Goal: Task Accomplishment & Management: Use online tool/utility

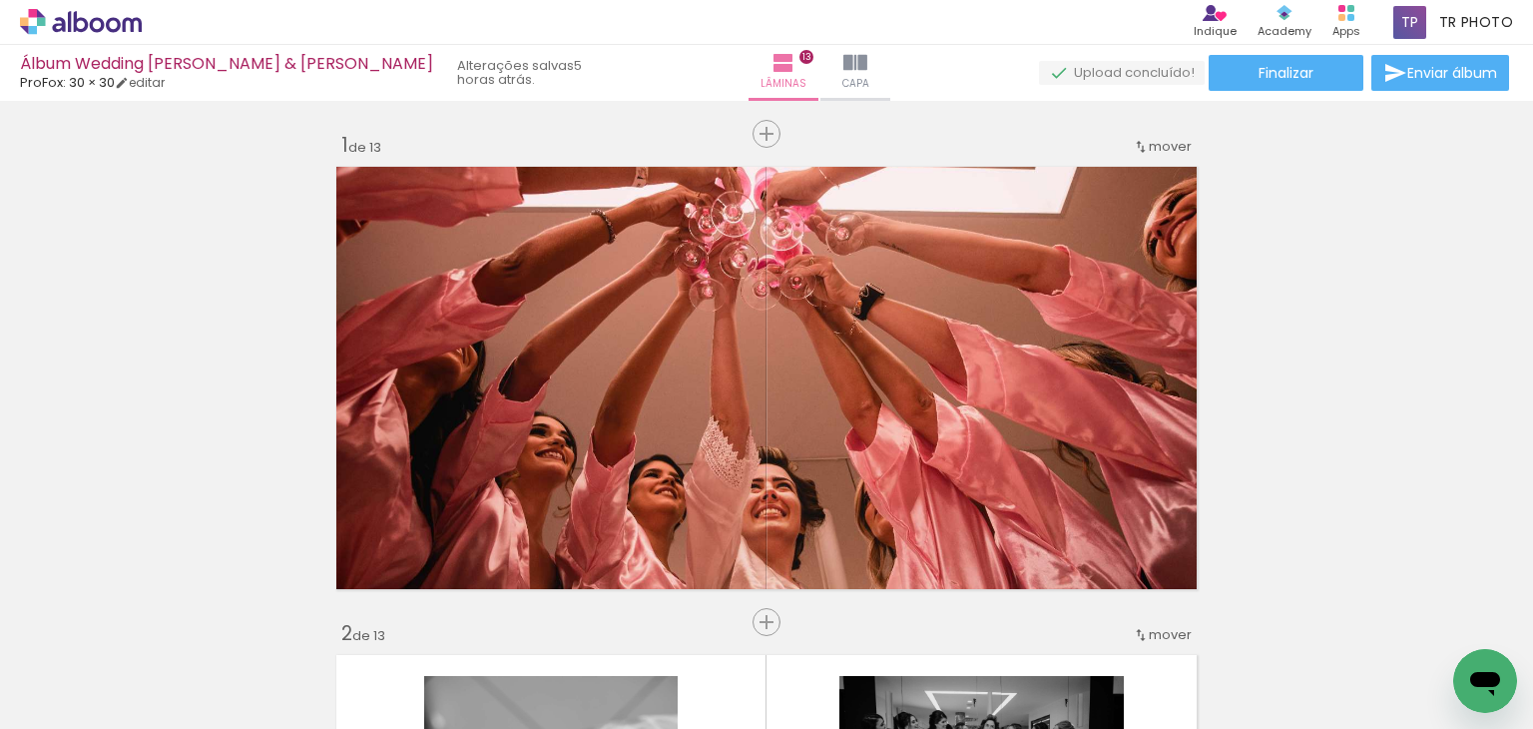
scroll to position [0, 5391]
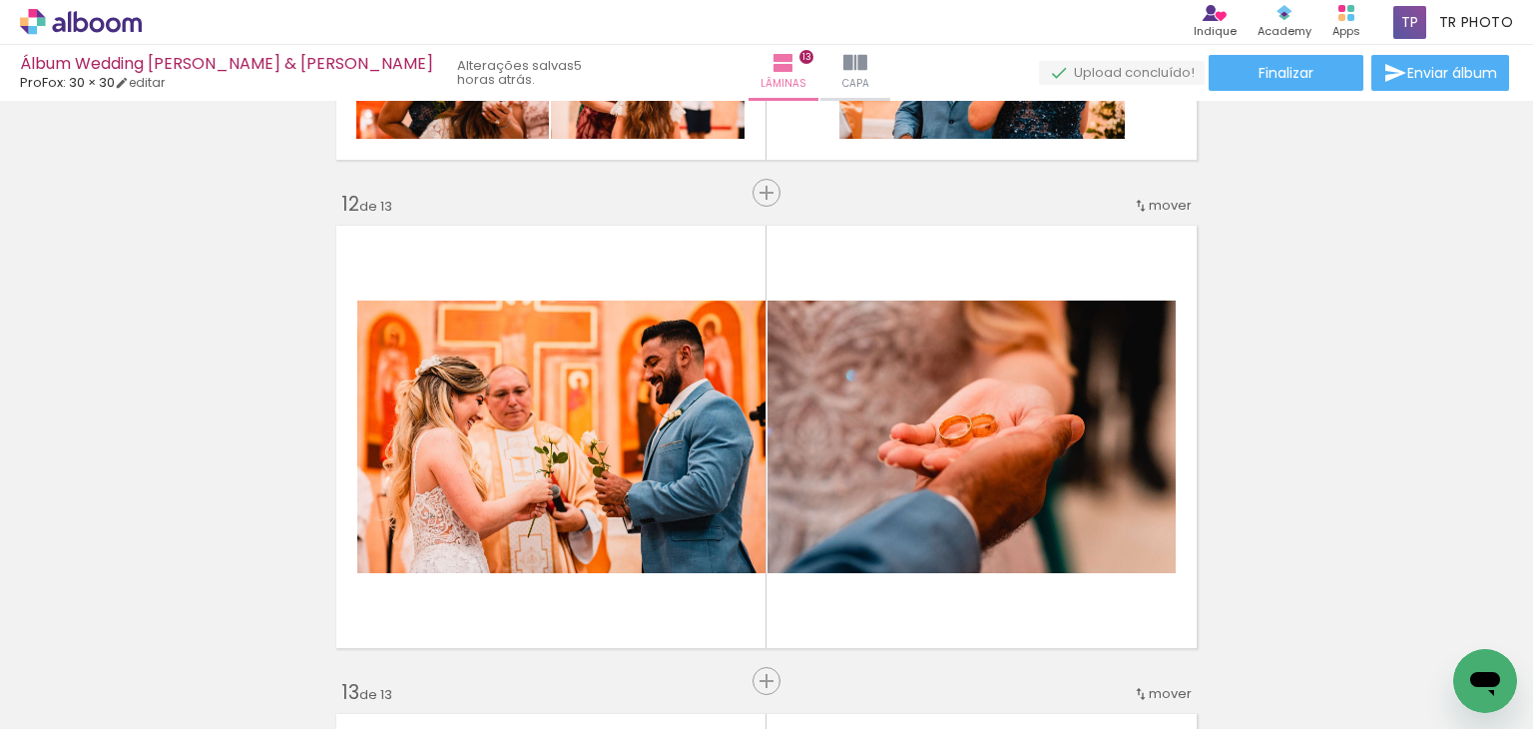
scroll to position [0, 5391]
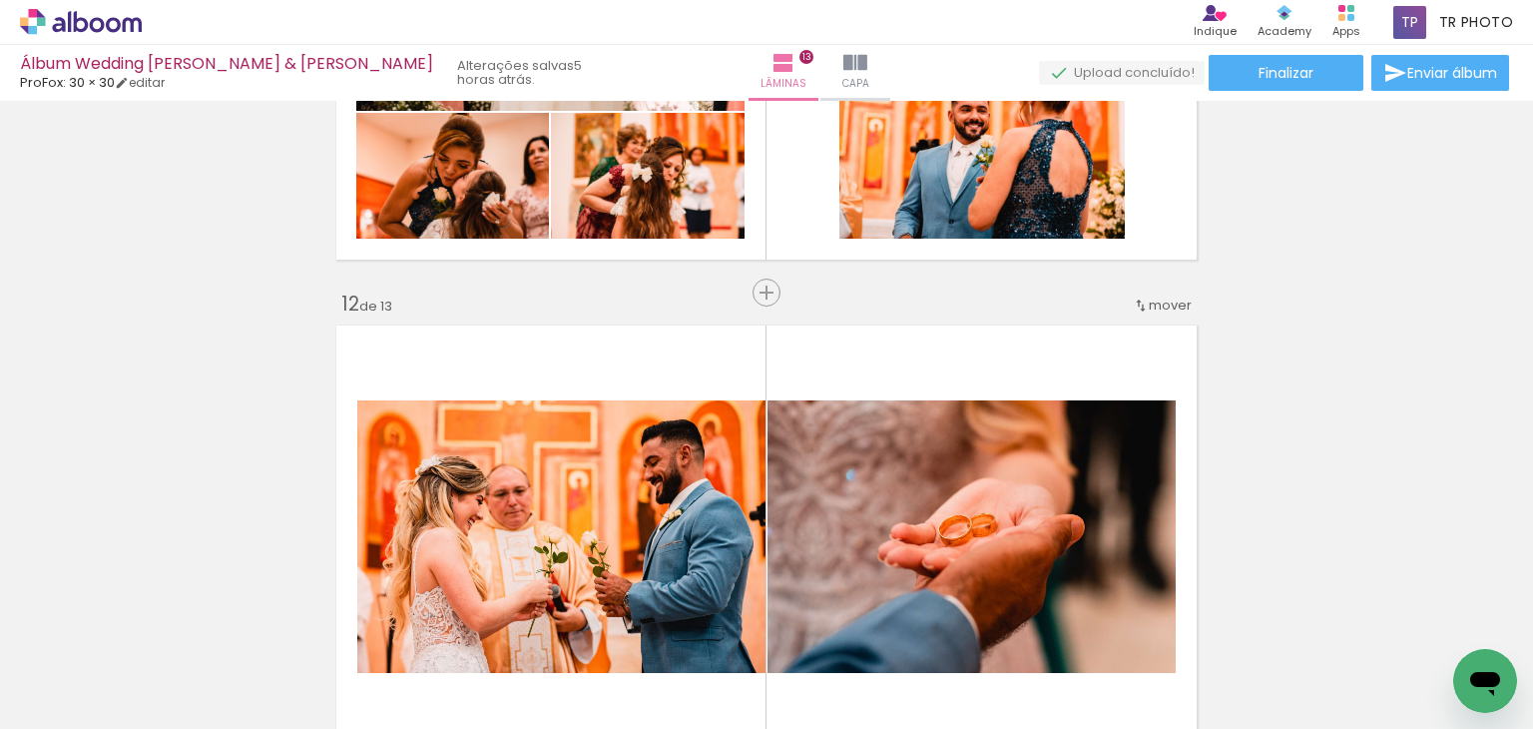
scroll to position [0, 5391]
